Goal: Information Seeking & Learning: Find specific fact

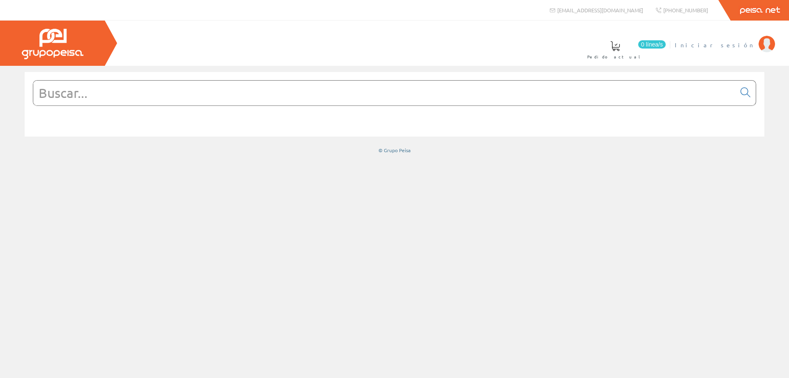
click at [747, 46] on span "Iniciar sesión" at bounding box center [715, 45] width 80 height 8
click at [249, 98] on input "text" at bounding box center [384, 93] width 702 height 25
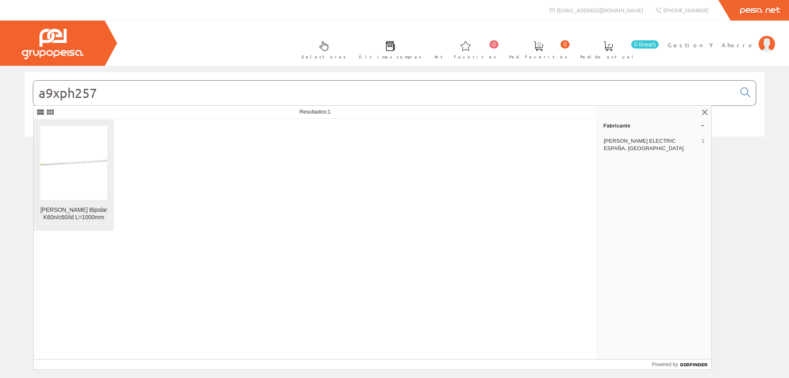
type input "a9xph257"
click at [77, 188] on img at bounding box center [73, 162] width 67 height 67
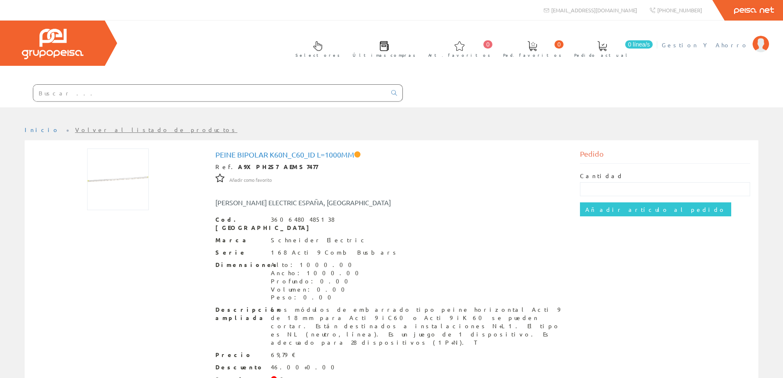
click at [719, 45] on span "Gestion Y Ahorro" at bounding box center [705, 45] width 87 height 8
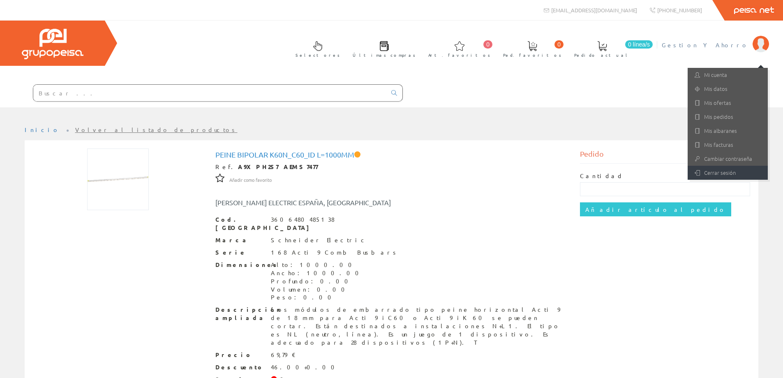
click at [717, 171] on link "Cerrar sesión" at bounding box center [728, 173] width 80 height 14
